Goal: Transaction & Acquisition: Subscribe to service/newsletter

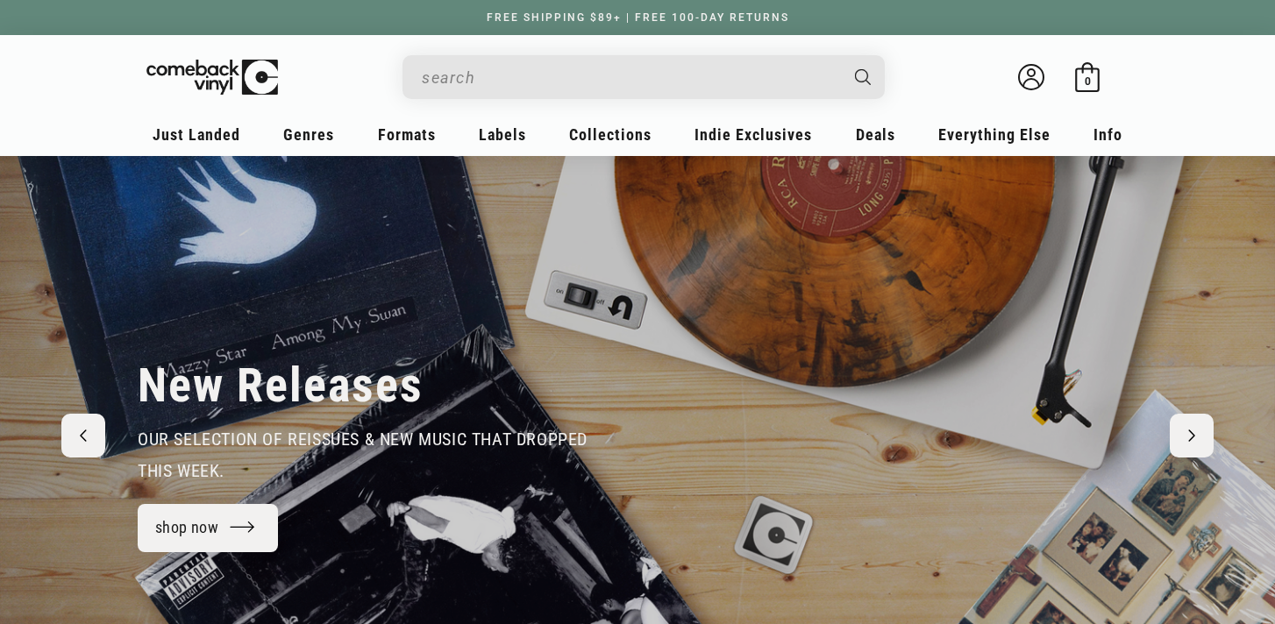
click at [485, 74] on input "Search" at bounding box center [630, 78] width 416 height 36
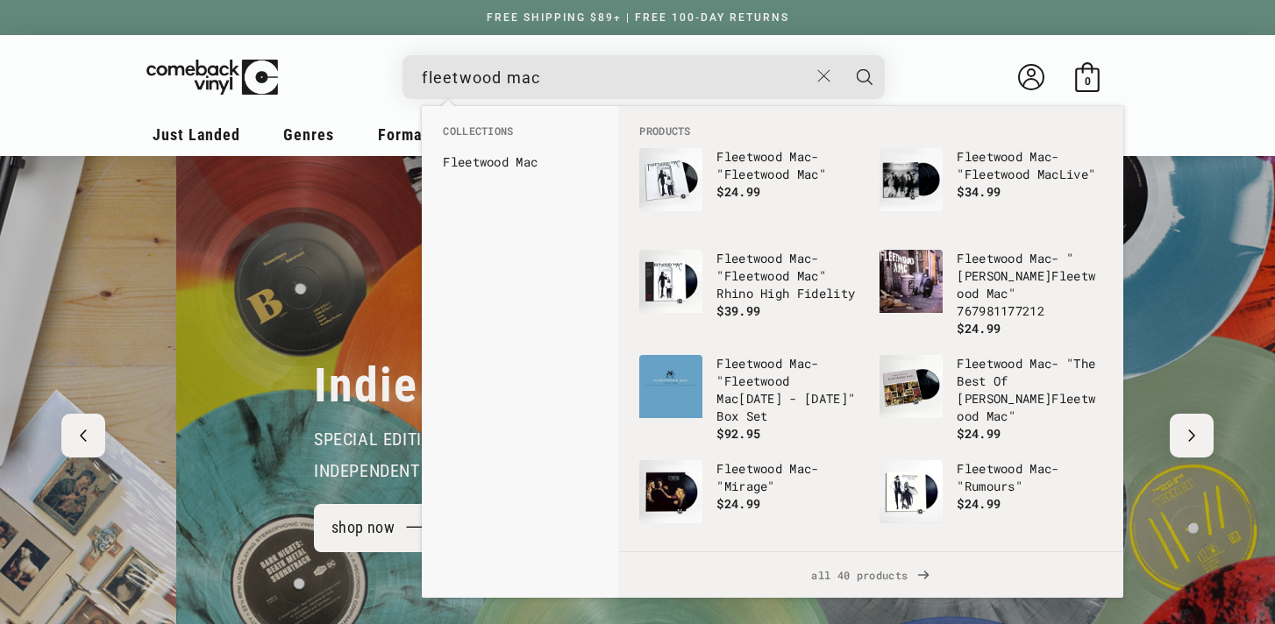
type input "fleetwood mac"
click at [842, 55] on button "Search" at bounding box center [864, 77] width 44 height 44
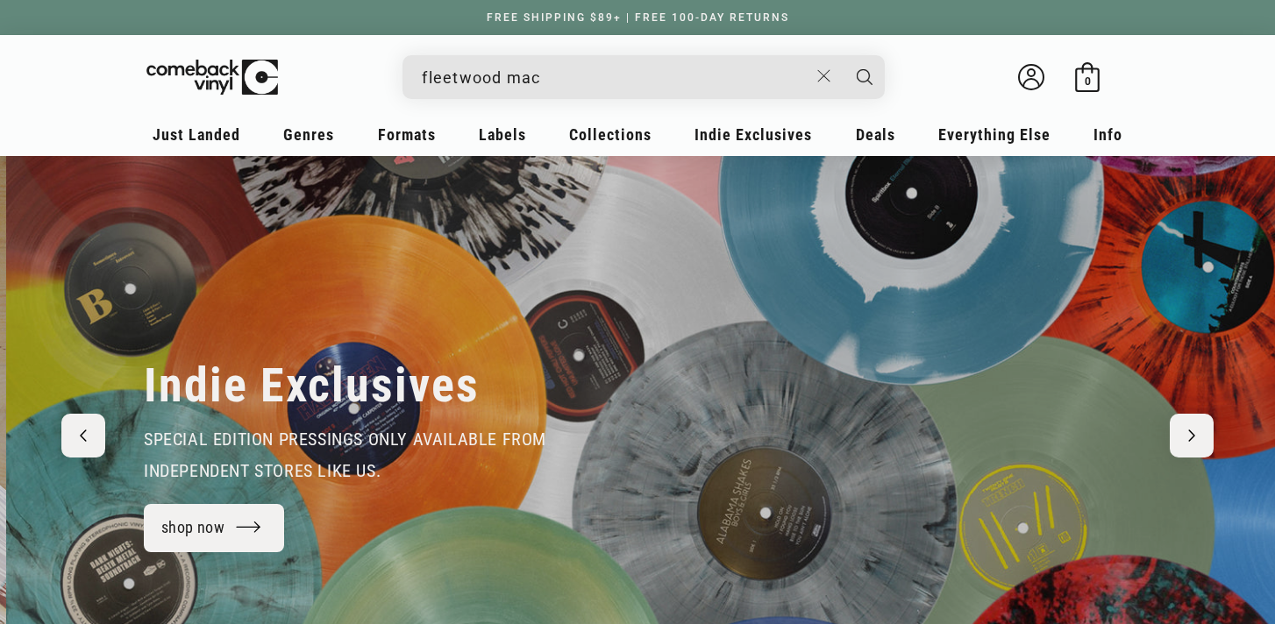
scroll to position [0, 1275]
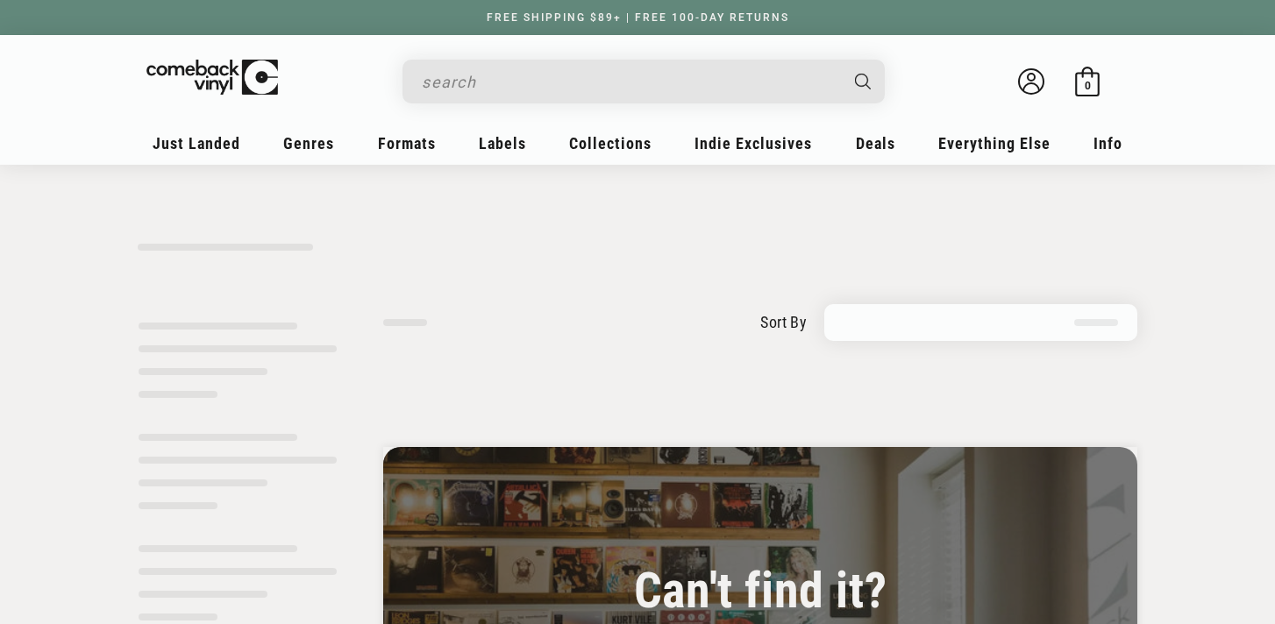
type input "fleetwood mac"
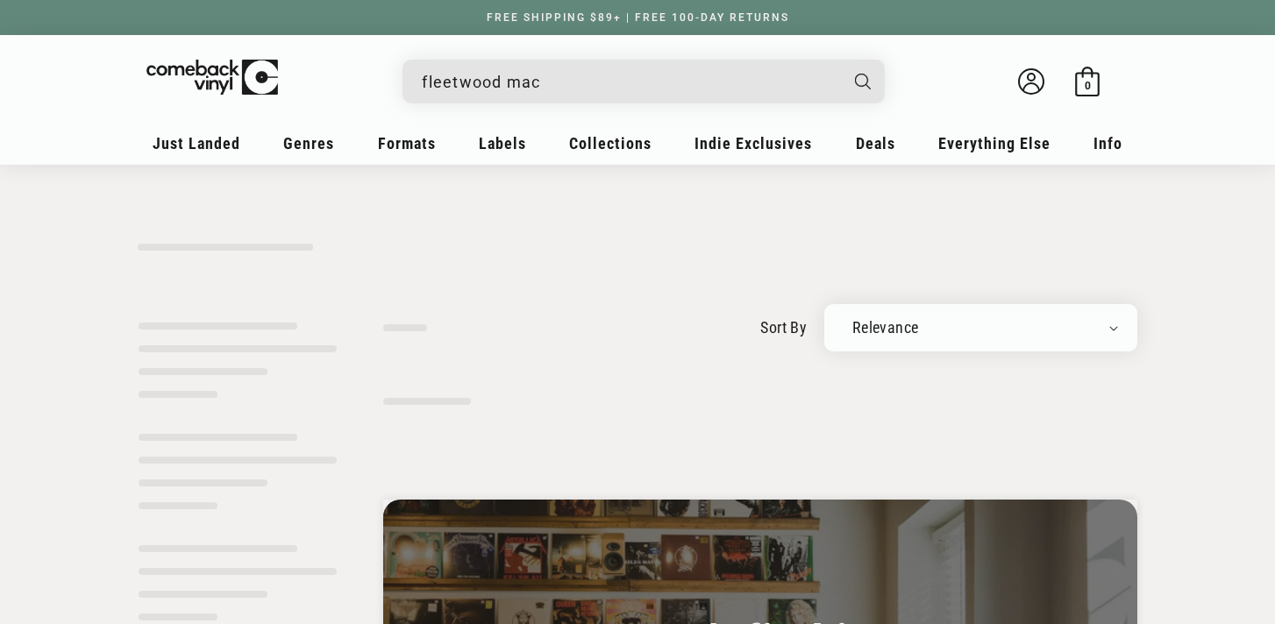
click at [630, 87] on input "fleetwood mac" at bounding box center [630, 82] width 416 height 36
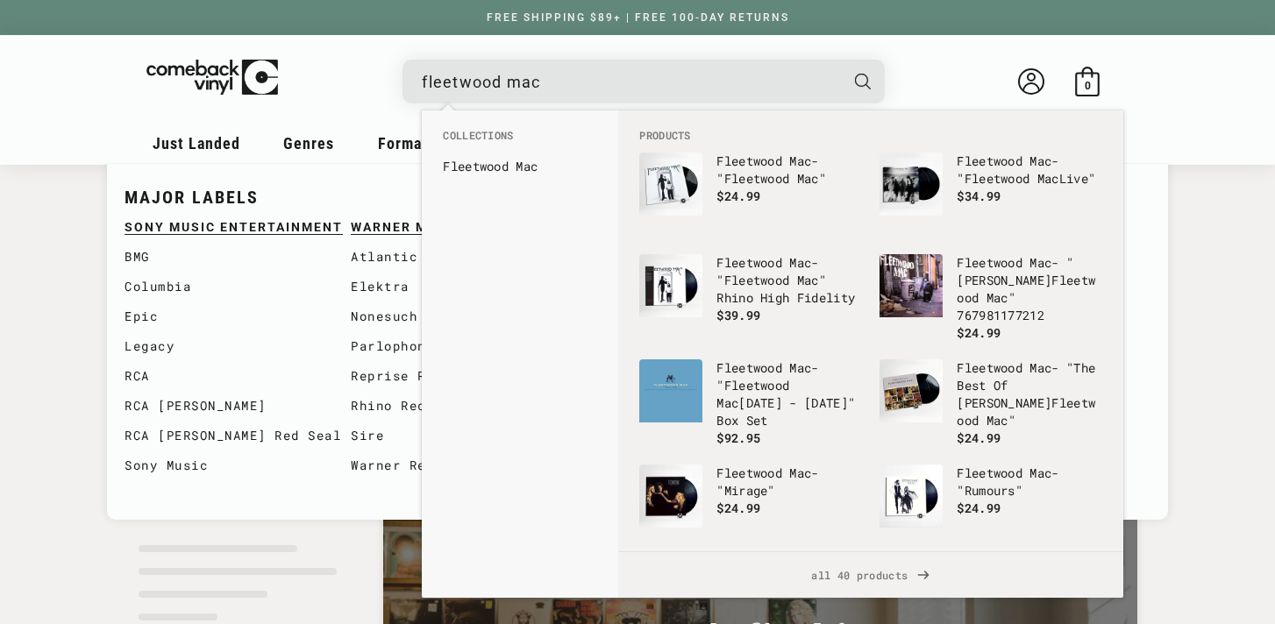
click at [508, 167] on b "Fleetwood" at bounding box center [476, 166] width 66 height 17
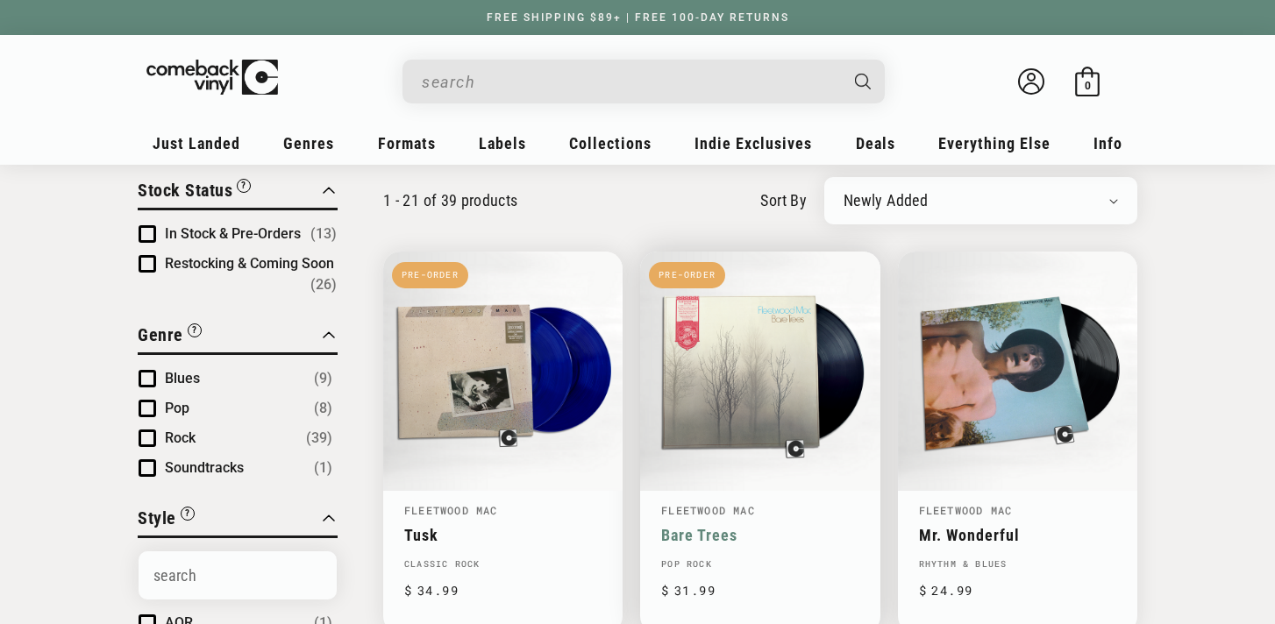
scroll to position [118, 0]
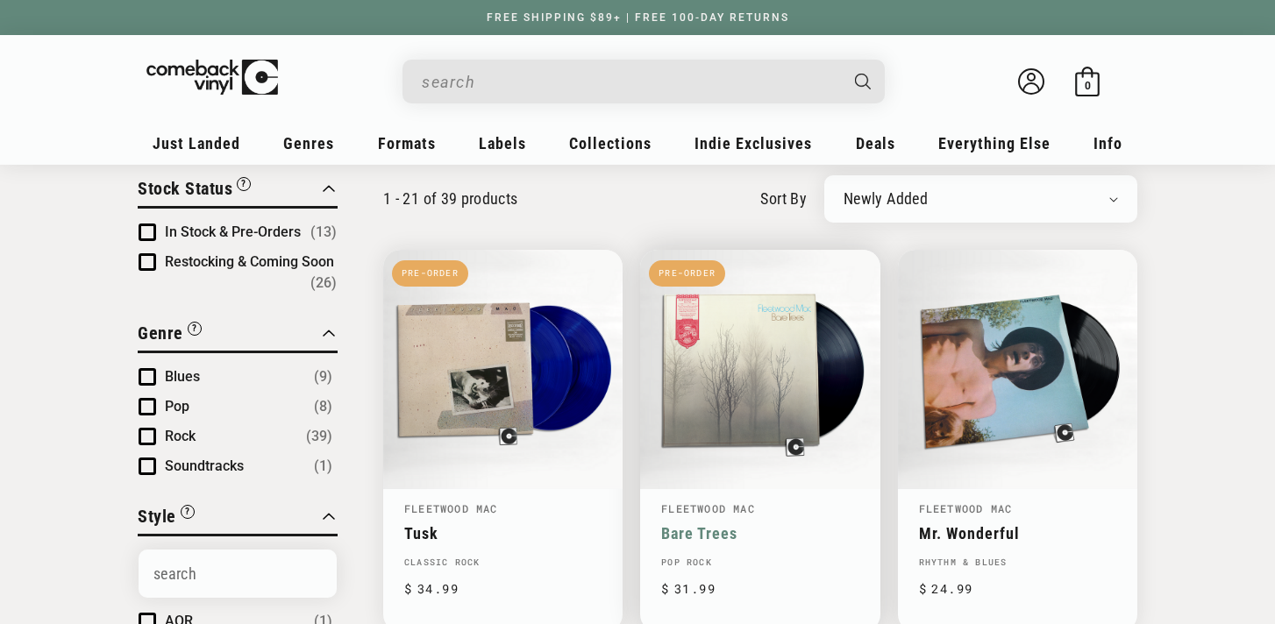
click at [781, 524] on link "Bare Trees" at bounding box center [759, 533] width 197 height 18
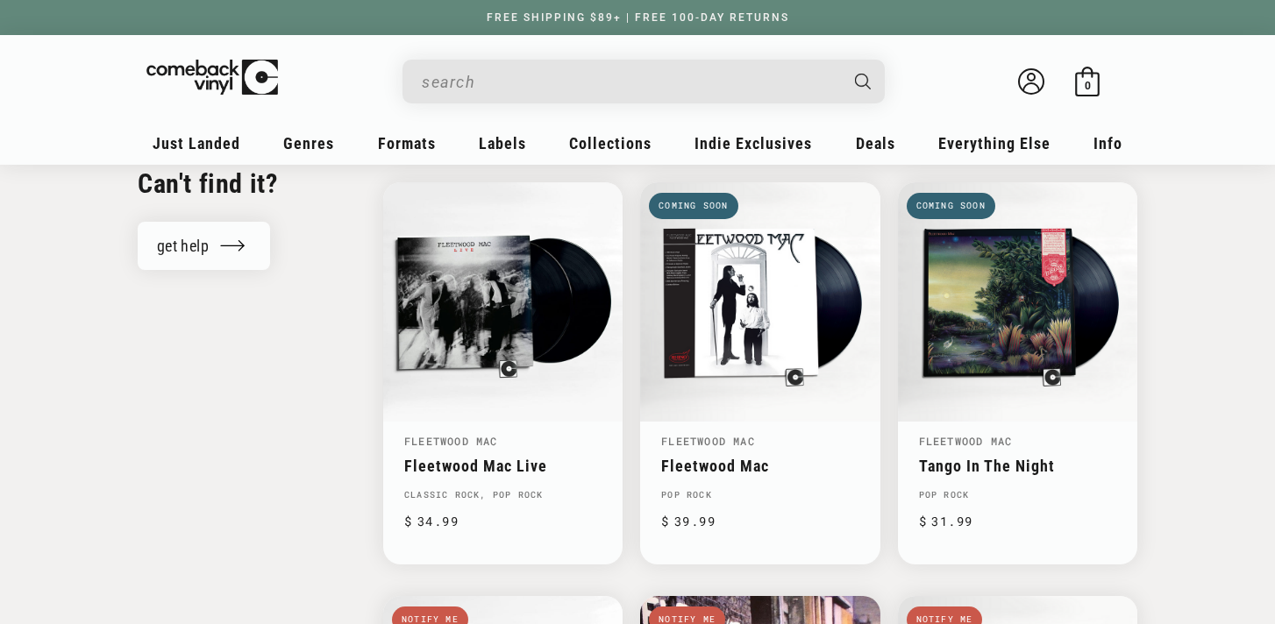
scroll to position [1912, 0]
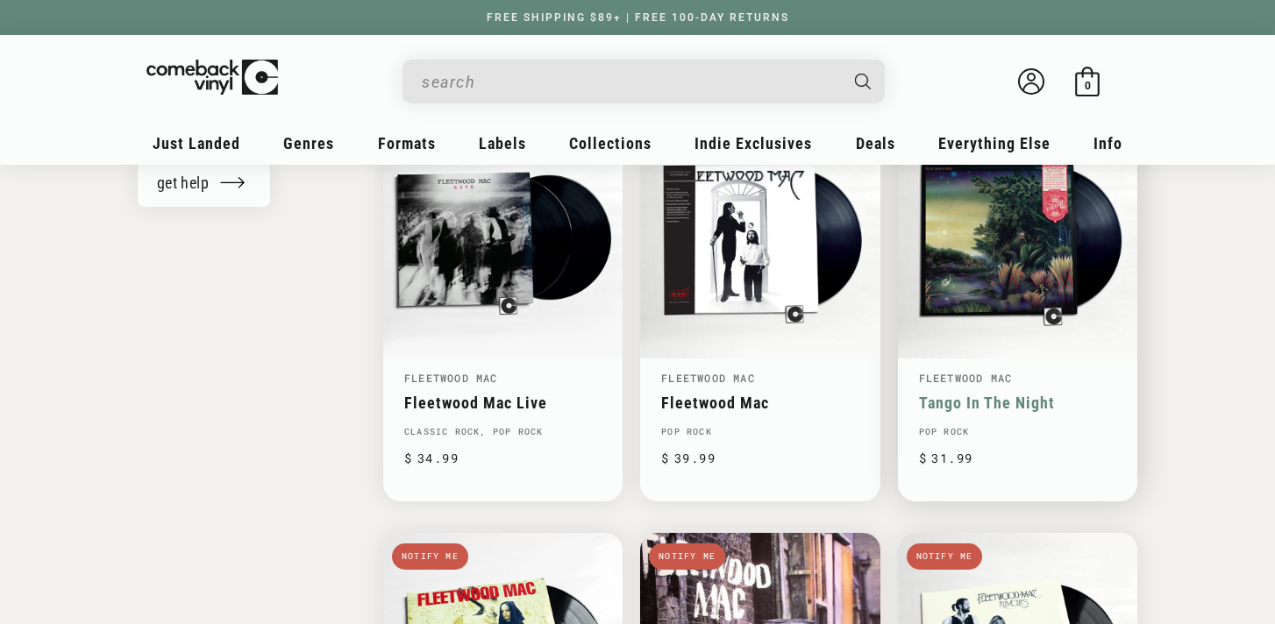
click at [992, 394] on link "Tango In The Night" at bounding box center [1017, 403] width 197 height 18
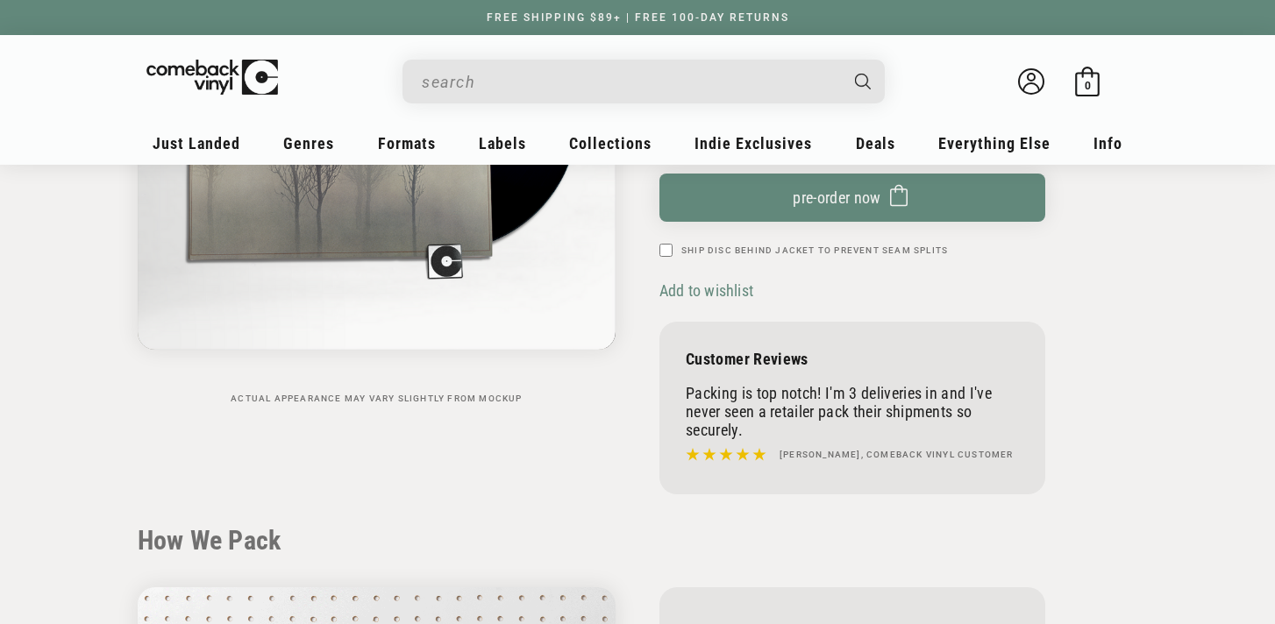
scroll to position [387, 0]
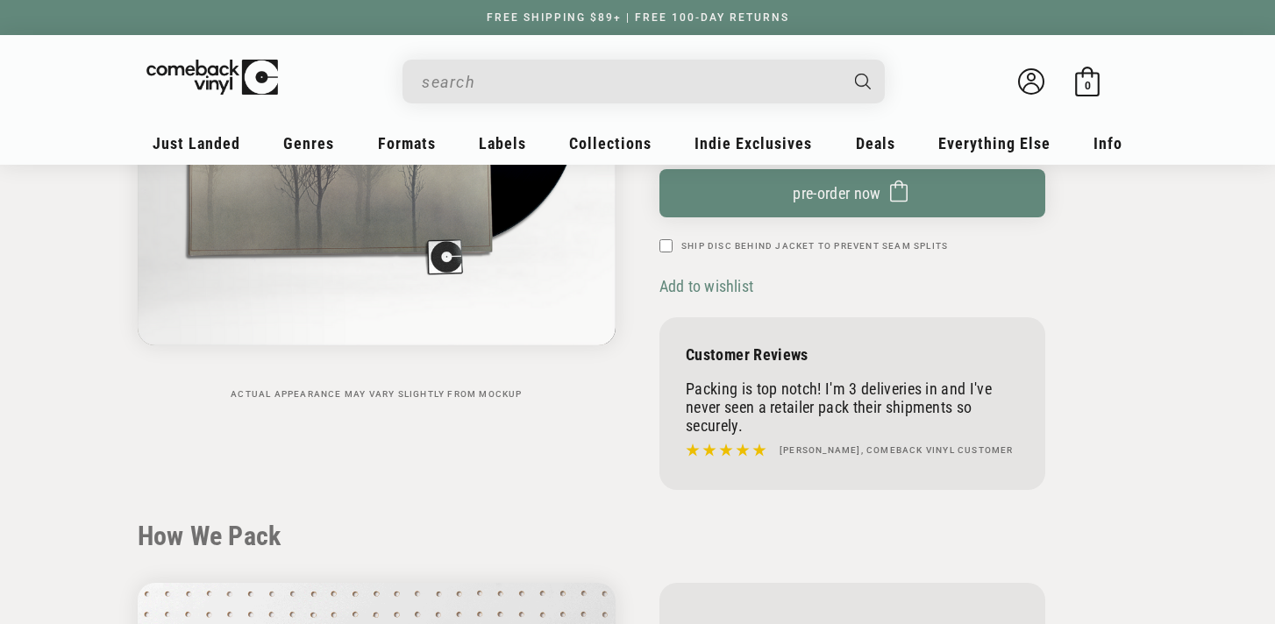
click at [717, 289] on span "Add to wishlist" at bounding box center [706, 286] width 94 height 18
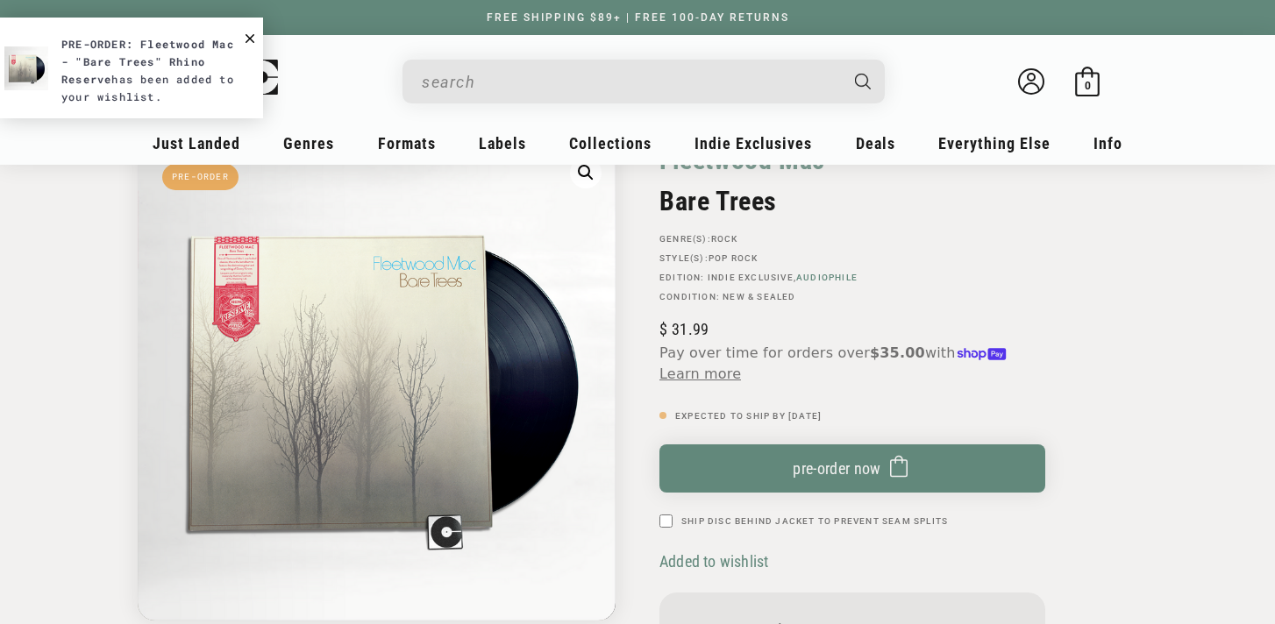
scroll to position [2, 0]
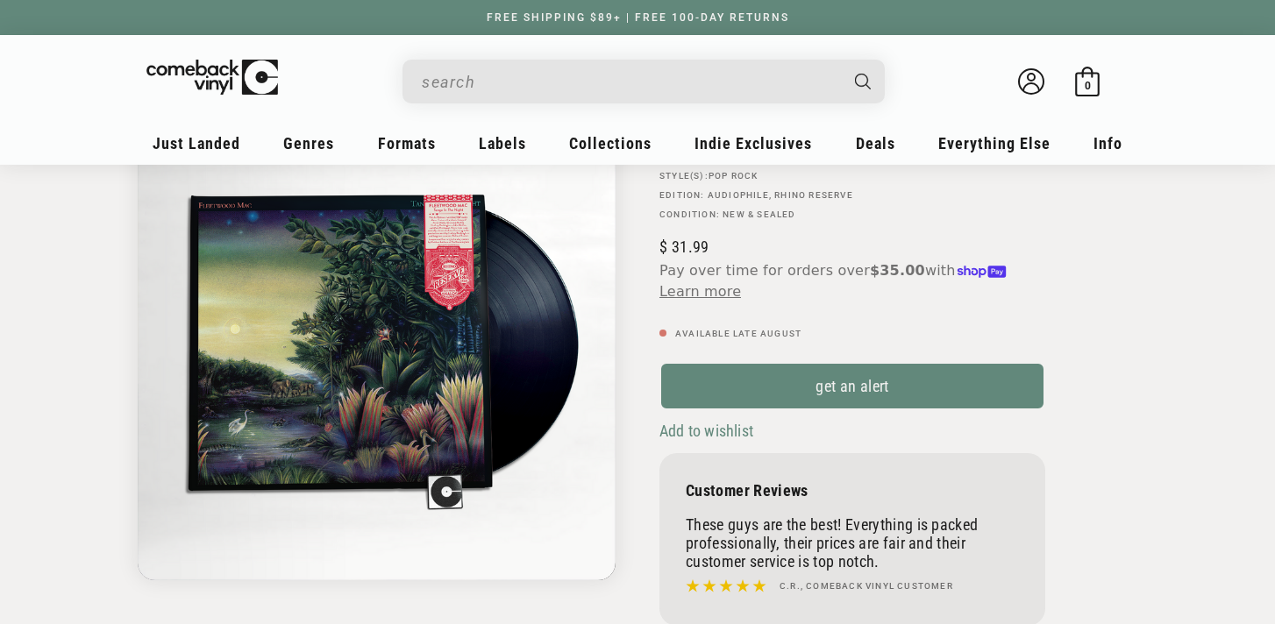
scroll to position [195, 0]
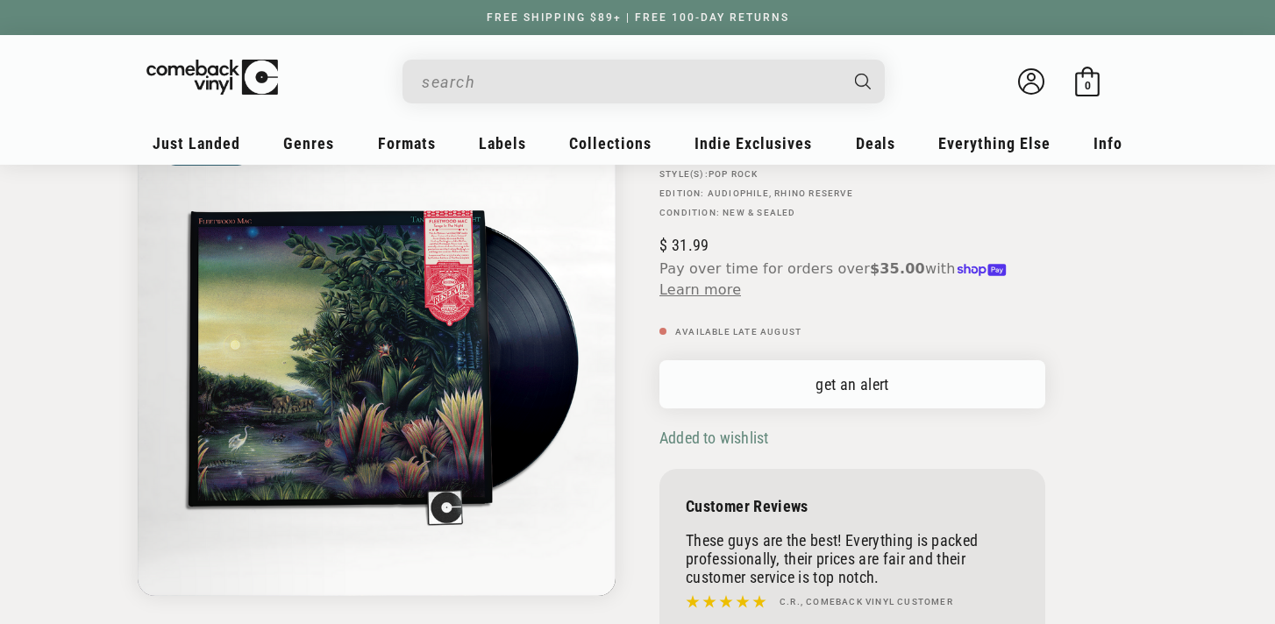
click at [877, 380] on link "get an alert" at bounding box center [852, 384] width 386 height 48
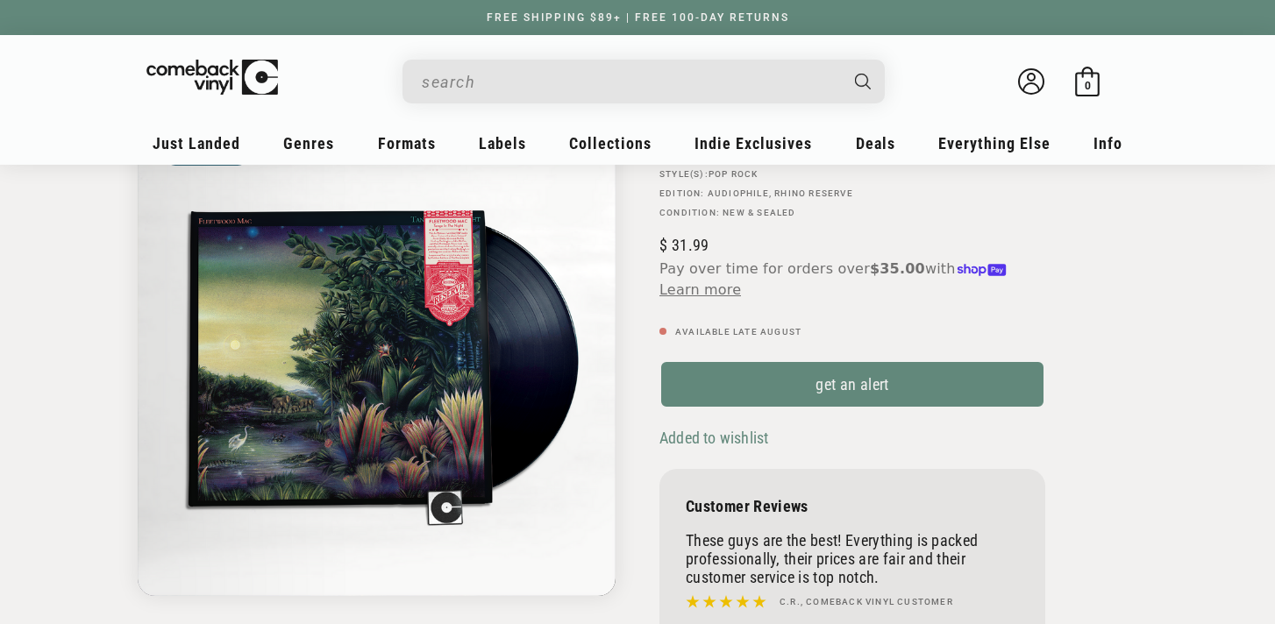
scroll to position [0, 0]
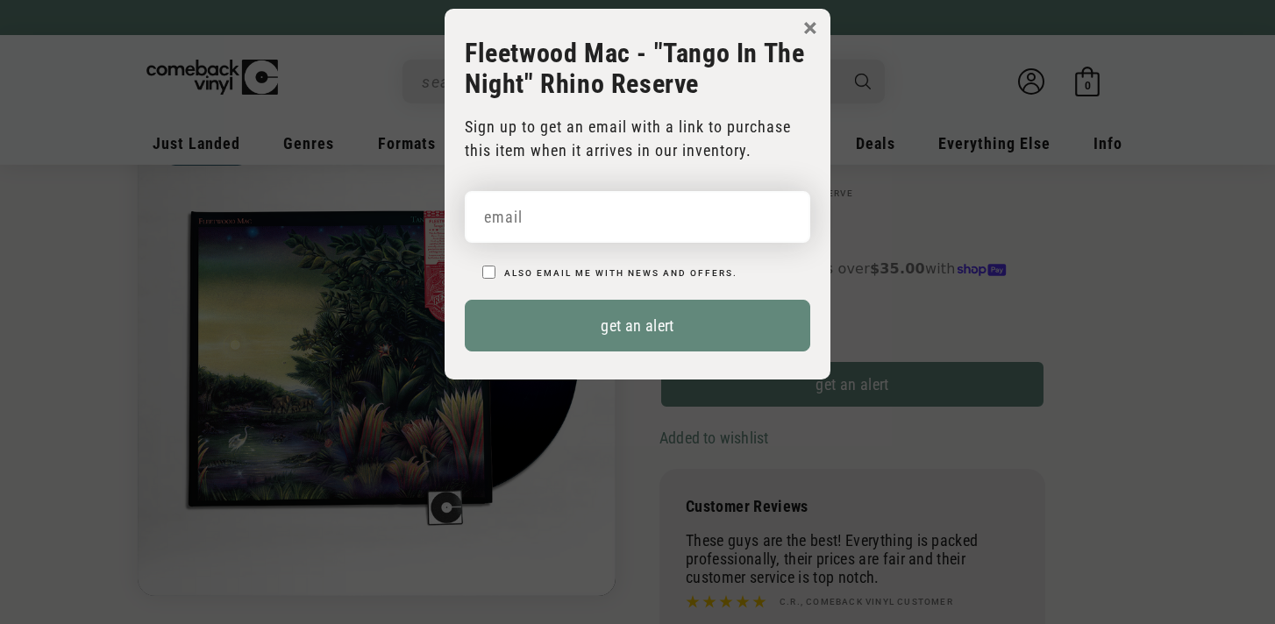
click at [530, 217] on input "email" at bounding box center [637, 217] width 345 height 52
type input "ndalton13@outlook.com"
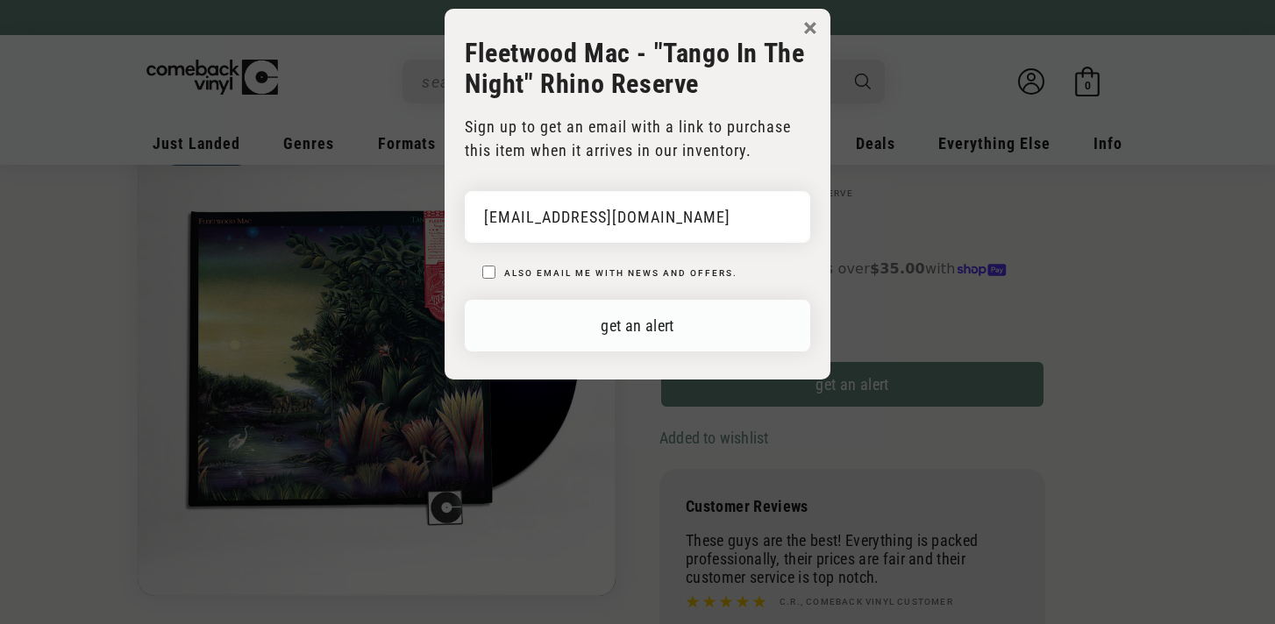
click at [628, 324] on button "get an alert" at bounding box center [637, 326] width 345 height 52
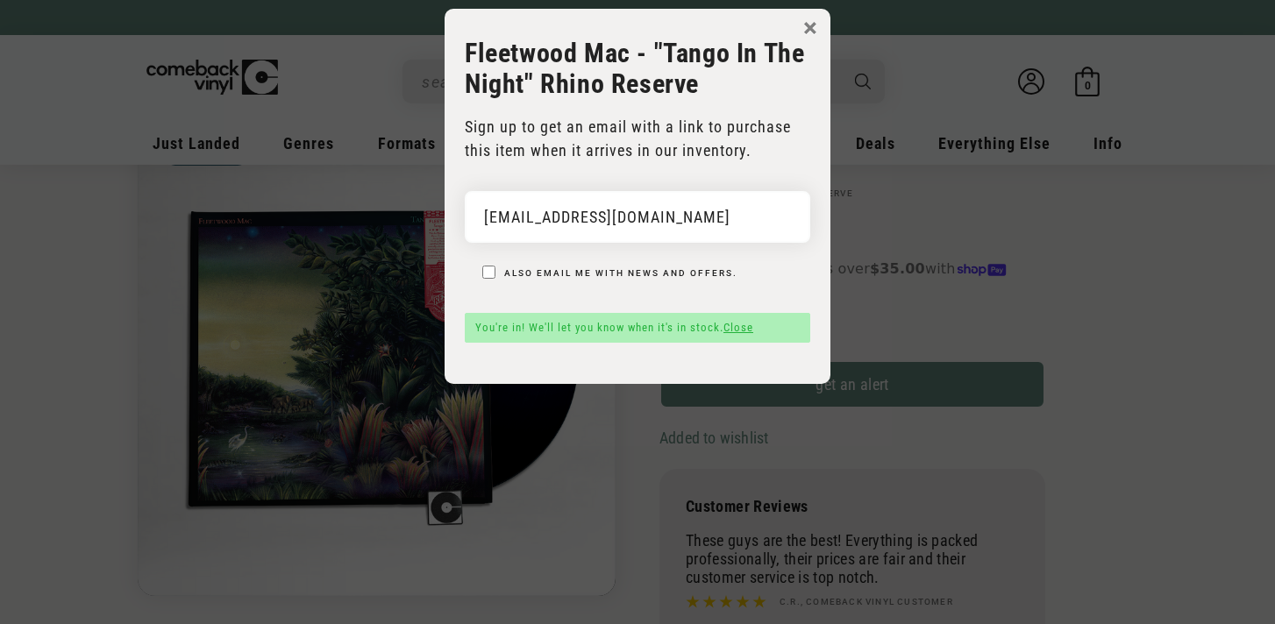
click at [814, 21] on button "×" at bounding box center [810, 28] width 14 height 26
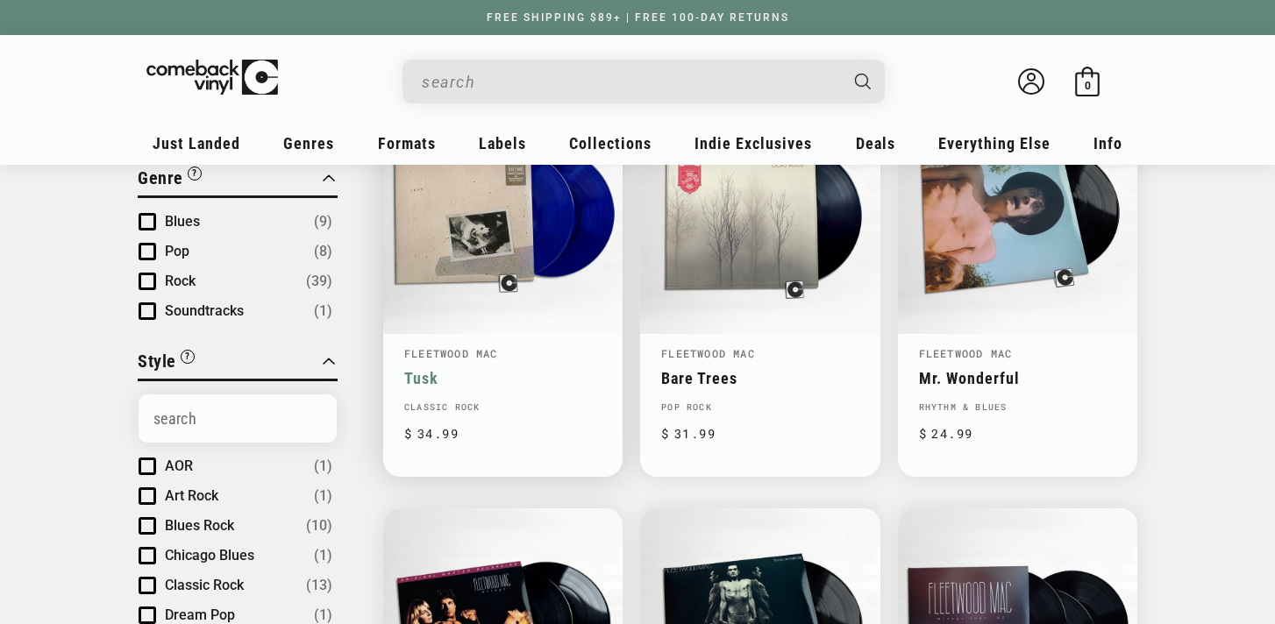
scroll to position [270, 0]
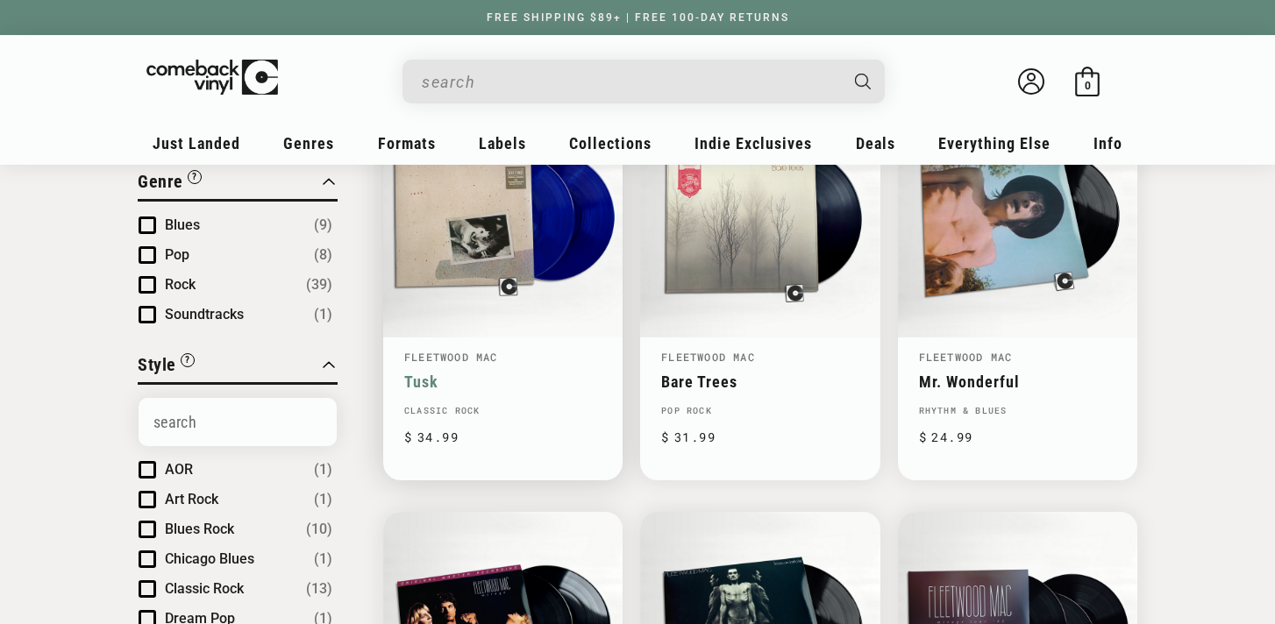
click at [471, 373] on link "Tusk" at bounding box center [502, 382] width 197 height 18
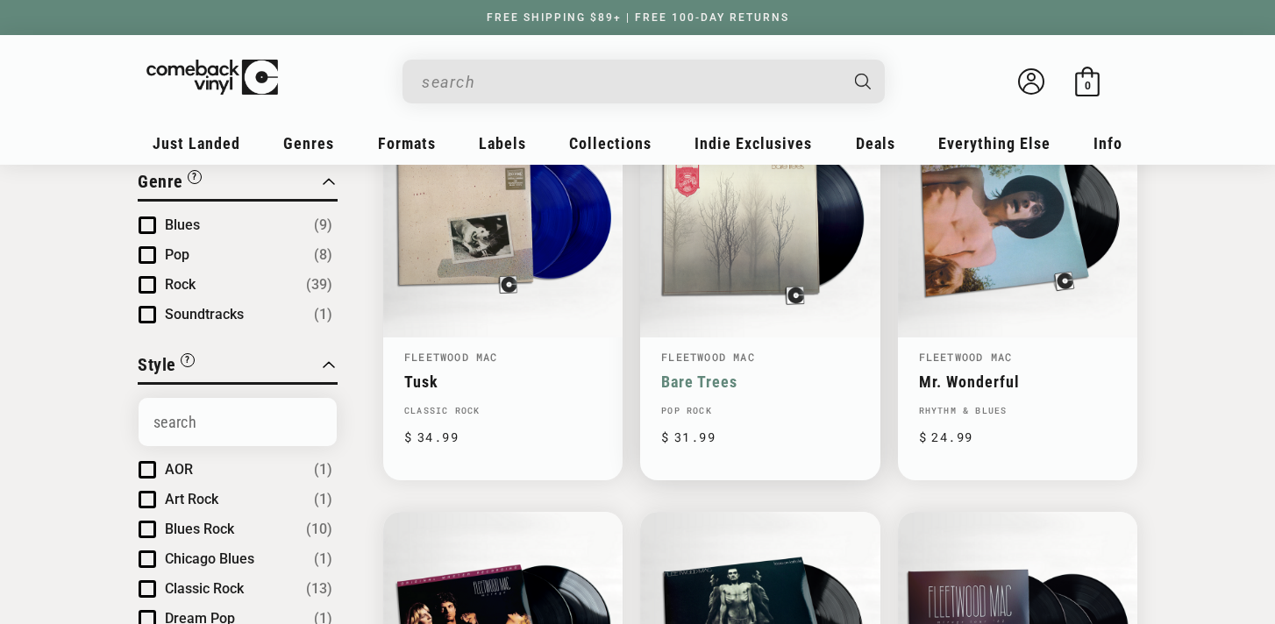
click at [672, 380] on link "Bare Trees" at bounding box center [759, 382] width 197 height 18
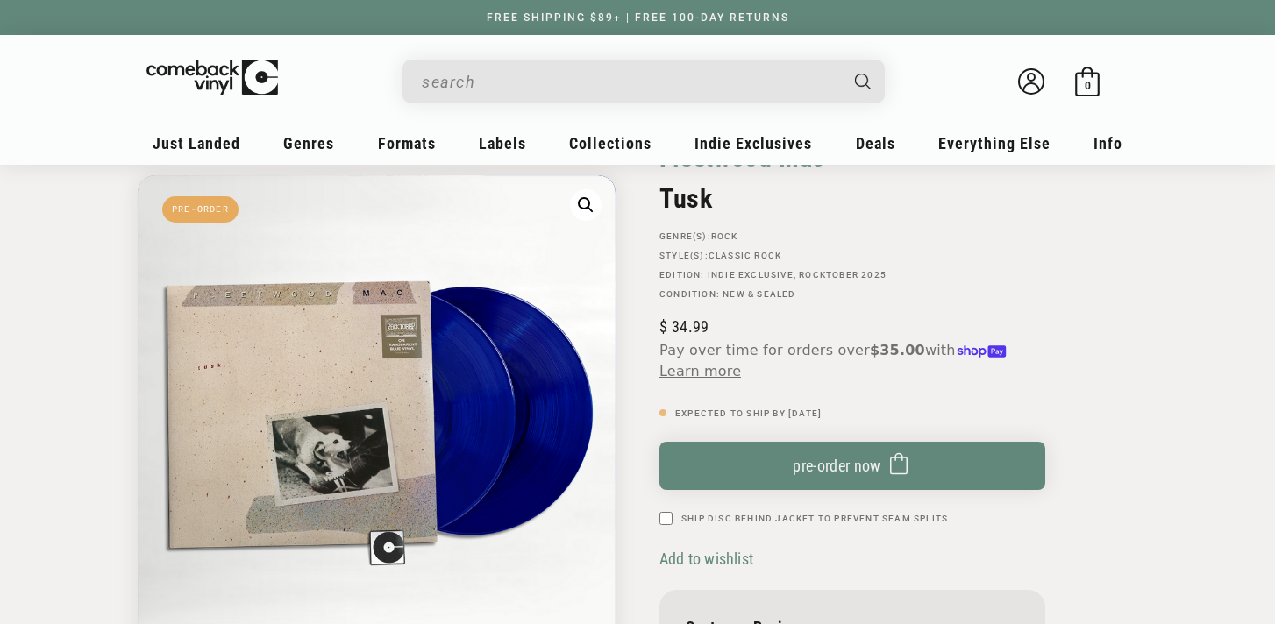
scroll to position [107, 0]
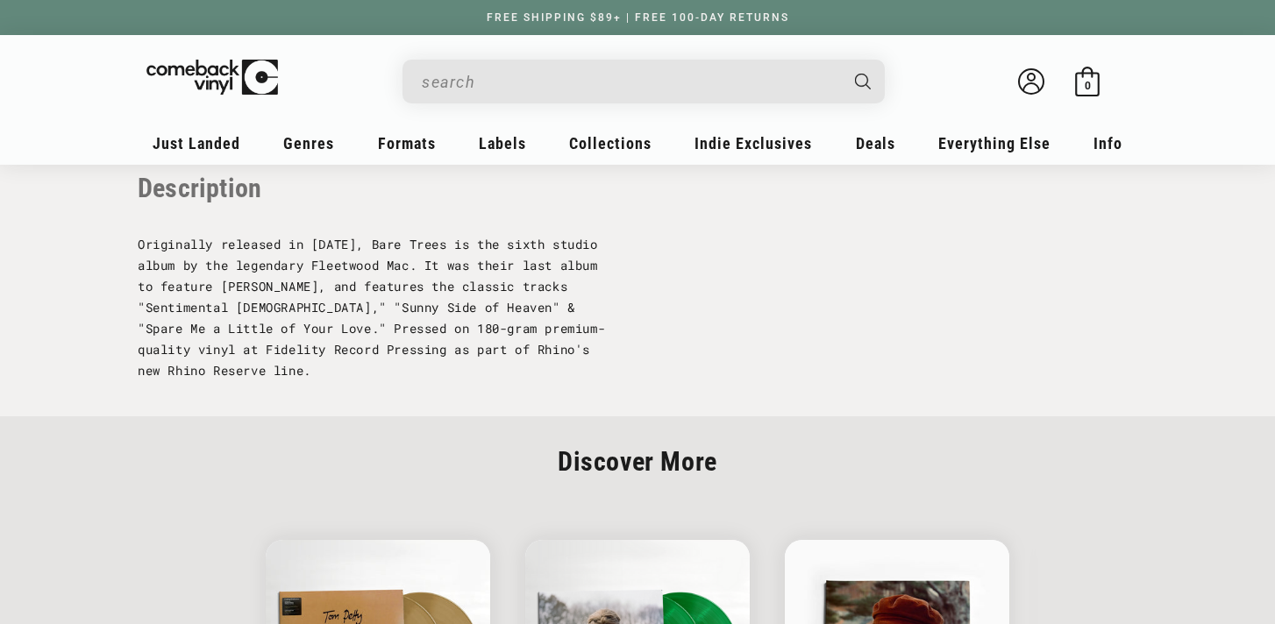
scroll to position [1734, 0]
